Goal: Task Accomplishment & Management: Manage account settings

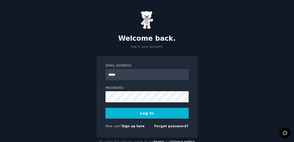
type input "**********"
click at [168, 127] on link "Forgot password?" at bounding box center [171, 126] width 34 height 4
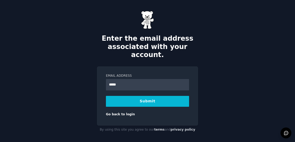
type input "**********"
click at [150, 96] on button "Submit" at bounding box center [147, 101] width 83 height 11
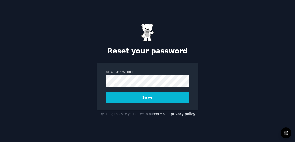
click at [80, 95] on div "Reset your password New Password Save By using this site you agree to our terms…" at bounding box center [147, 71] width 295 height 142
click at [140, 94] on button "Save" at bounding box center [147, 97] width 83 height 11
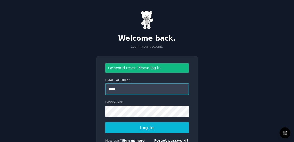
type input "**********"
click at [147, 126] on button "Log In" at bounding box center [147, 127] width 83 height 11
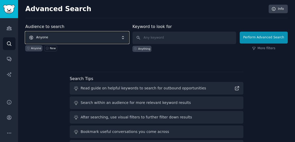
click at [124, 38] on span "Anyone" at bounding box center [77, 38] width 104 height 12
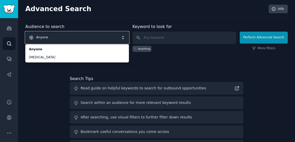
click at [95, 37] on span "Anyone" at bounding box center [77, 38] width 104 height 12
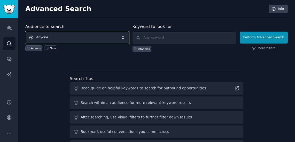
click at [68, 36] on span "Anyone" at bounding box center [77, 38] width 104 height 12
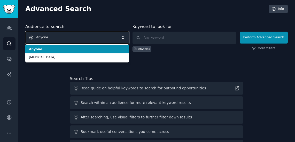
click at [68, 36] on span "Anyone" at bounding box center [77, 38] width 104 height 12
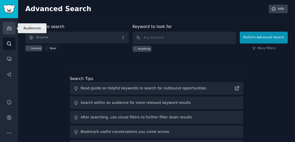
click at [10, 28] on icon "Sidebar" at bounding box center [9, 28] width 5 height 4
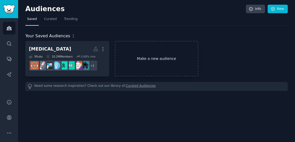
click at [159, 62] on link "Make a new audience" at bounding box center [157, 58] width 84 height 35
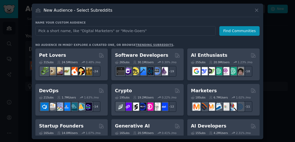
click at [287, 74] on div at bounding box center [147, 71] width 295 height 142
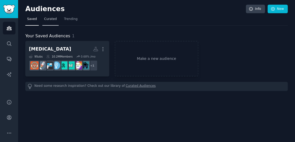
click at [47, 19] on span "Curated" at bounding box center [50, 19] width 13 height 5
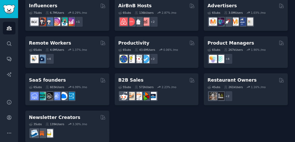
scroll to position [414, 0]
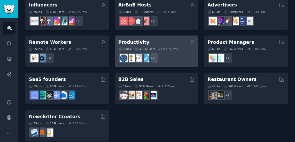
click at [170, 47] on div "0.06 % /mo" at bounding box center [170, 49] width 15 height 4
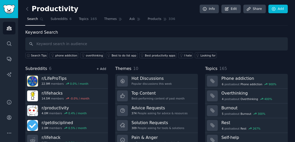
click at [102, 68] on link "+ Add" at bounding box center [101, 69] width 10 height 4
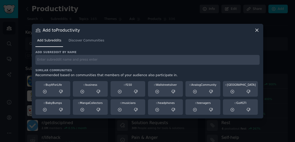
click at [257, 27] on icon at bounding box center [257, 29] width 5 height 5
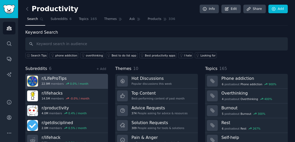
click at [77, 80] on div "r/ LifeProTips 22.9M members 0.0 % / month" at bounding box center [65, 81] width 47 height 11
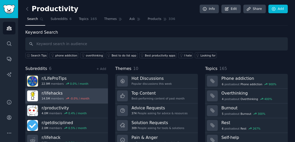
click at [89, 96] on link "r/ lifehacks 14.5M members -0.0 % / month" at bounding box center [66, 95] width 83 height 15
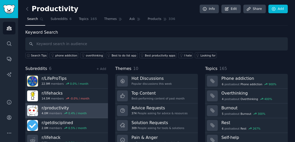
click at [87, 106] on link "r/ productivity 4.0M members 0.4 % / month" at bounding box center [66, 110] width 83 height 15
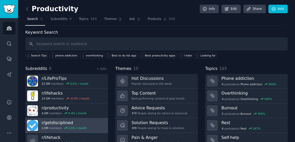
click at [82, 121] on h3 "r/ getdisciplined" at bounding box center [64, 122] width 45 height 5
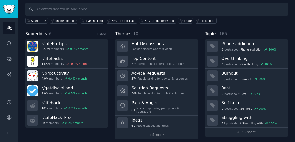
scroll to position [35, 0]
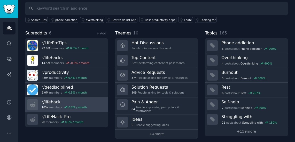
click at [75, 100] on h3 "r/ lifehack" at bounding box center [64, 101] width 45 height 5
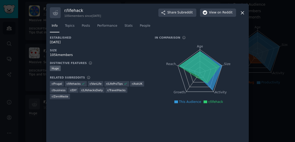
click at [244, 13] on icon at bounding box center [242, 12] width 5 height 5
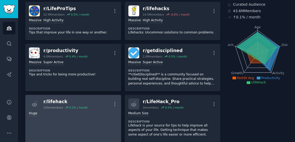
click at [101, 110] on div "Huge" at bounding box center [73, 112] width 89 height 7
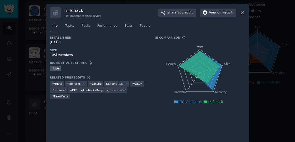
click at [243, 13] on icon at bounding box center [242, 12] width 5 height 5
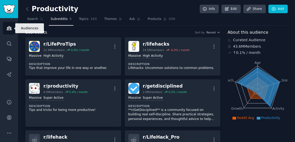
click at [8, 30] on icon "Sidebar" at bounding box center [9, 28] width 5 height 4
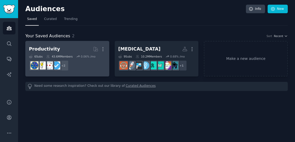
click at [68, 45] on h2 "Productivity More" at bounding box center [67, 48] width 77 height 9
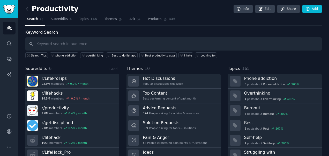
click at [205, 26] on div "Productivity Info Edit Share Add Search Subreddits 6 Topics 165 Themes Ask Prod…" at bounding box center [173, 89] width 296 height 164
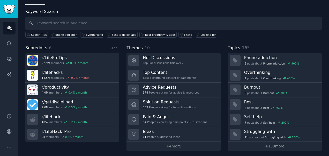
scroll to position [21, 0]
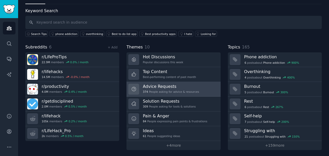
click at [180, 92] on div "374 People asking for advice & resources" at bounding box center [171, 92] width 56 height 4
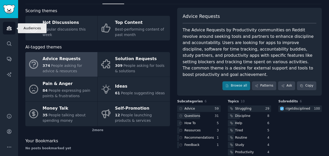
click at [10, 29] on icon "Sidebar" at bounding box center [8, 27] width 5 height 5
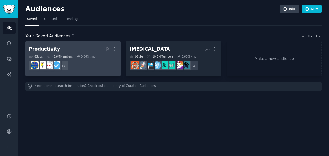
click at [86, 44] on h2 "Productivity More" at bounding box center [73, 48] width 88 height 9
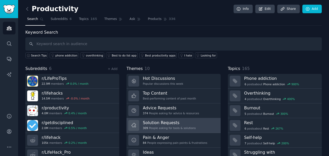
click at [185, 122] on h3 "Solution Requests" at bounding box center [169, 122] width 53 height 5
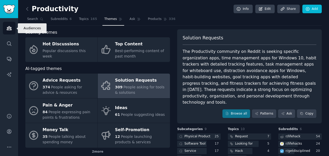
click at [13, 28] on link "Audiences" at bounding box center [9, 28] width 13 height 13
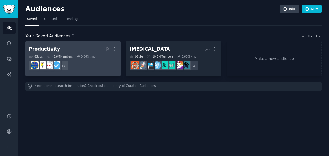
click at [80, 58] on dd "+ 2" at bounding box center [73, 65] width 88 height 14
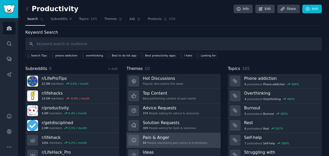
click at [173, 134] on h3 "Pain & Anger" at bounding box center [175, 136] width 64 height 5
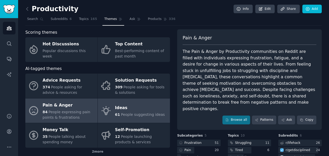
click at [139, 104] on div "Ideas" at bounding box center [140, 108] width 50 height 8
click at [123, 103] on link "Ideas 61 People suggesting ideas" at bounding box center [134, 110] width 72 height 25
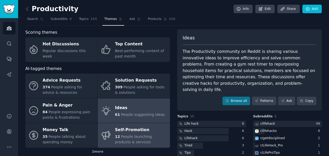
click at [136, 139] on div "12 People launching products & services" at bounding box center [141, 139] width 52 height 11
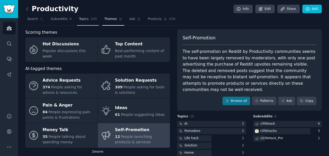
click at [80, 20] on span "Topics" at bounding box center [84, 19] width 10 height 5
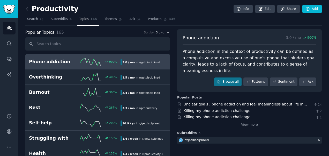
click at [54, 18] on span "Subreddits" at bounding box center [59, 19] width 17 height 5
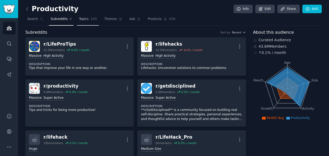
click at [80, 19] on span "Topics" at bounding box center [84, 19] width 10 height 5
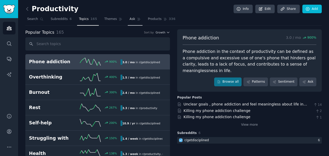
click at [130, 19] on span "Ask" at bounding box center [133, 19] width 6 height 5
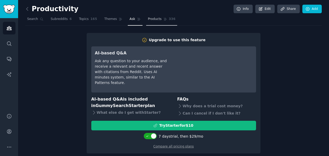
click at [148, 18] on span "Products" at bounding box center [155, 19] width 14 height 5
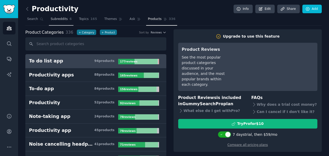
click at [60, 18] on span "Subreddits" at bounding box center [59, 19] width 17 height 5
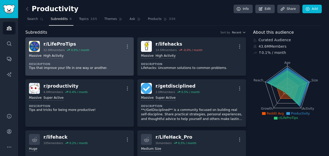
click at [103, 55] on div "Massive High Activity" at bounding box center [79, 56] width 101 height 5
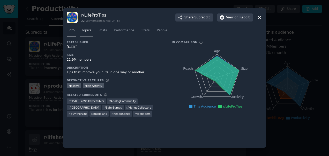
click at [85, 31] on span "Topics" at bounding box center [87, 30] width 10 height 5
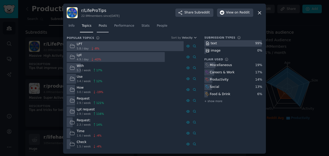
click at [101, 31] on link "Posts" at bounding box center [103, 27] width 12 height 11
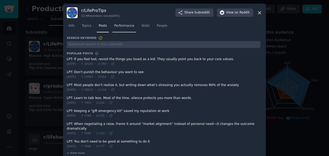
click at [123, 26] on span "Performance" at bounding box center [124, 26] width 20 height 5
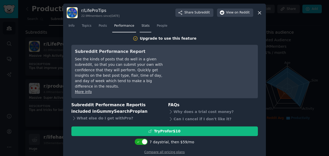
click at [141, 25] on span "Stats" at bounding box center [145, 26] width 8 height 5
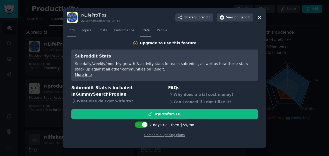
click at [71, 34] on link "Info" at bounding box center [72, 31] width 10 height 11
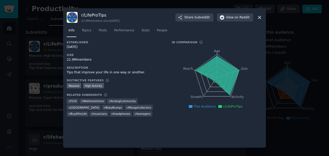
click at [257, 15] on icon at bounding box center [259, 17] width 5 height 5
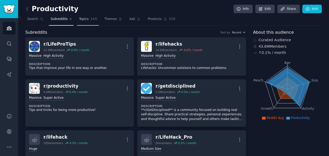
click at [80, 19] on span "Topics" at bounding box center [84, 19] width 10 height 5
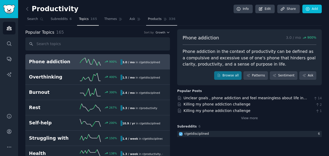
click at [148, 18] on span "Products" at bounding box center [155, 19] width 14 height 5
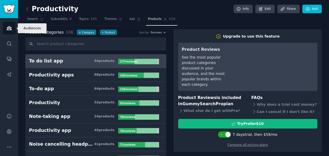
click at [10, 28] on icon "Sidebar" at bounding box center [8, 27] width 5 height 5
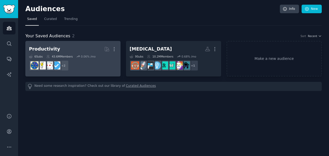
click at [96, 59] on dd "+ 2" at bounding box center [73, 65] width 88 height 14
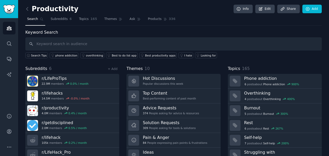
click at [295, 58] on div "Keyword Search Search Tips phone addiction overthinking Best to do list app Bes…" at bounding box center [173, 100] width 296 height 142
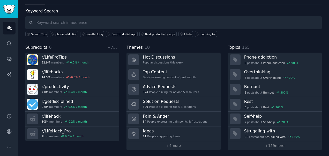
scroll to position [21, 0]
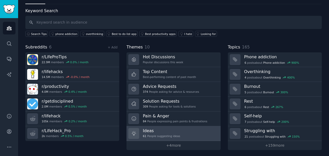
click at [163, 130] on h3 "Ideas" at bounding box center [161, 130] width 37 height 5
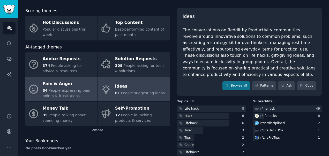
click at [60, 88] on span "People expressing pain points & frustrations" at bounding box center [67, 93] width 48 height 10
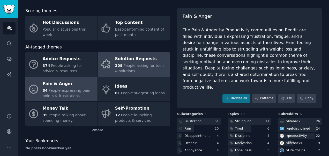
click at [144, 63] on span "People asking for tools & solutions" at bounding box center [139, 68] width 49 height 10
